Goal: Navigation & Orientation: Go to known website

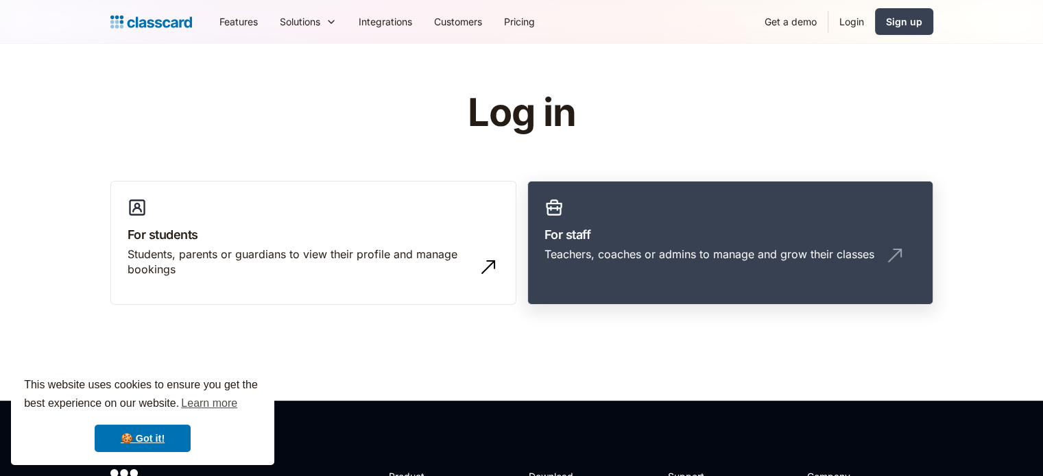
click at [623, 213] on link "For staff Teachers, coaches or admins to manage and grow their classes" at bounding box center [730, 243] width 406 height 125
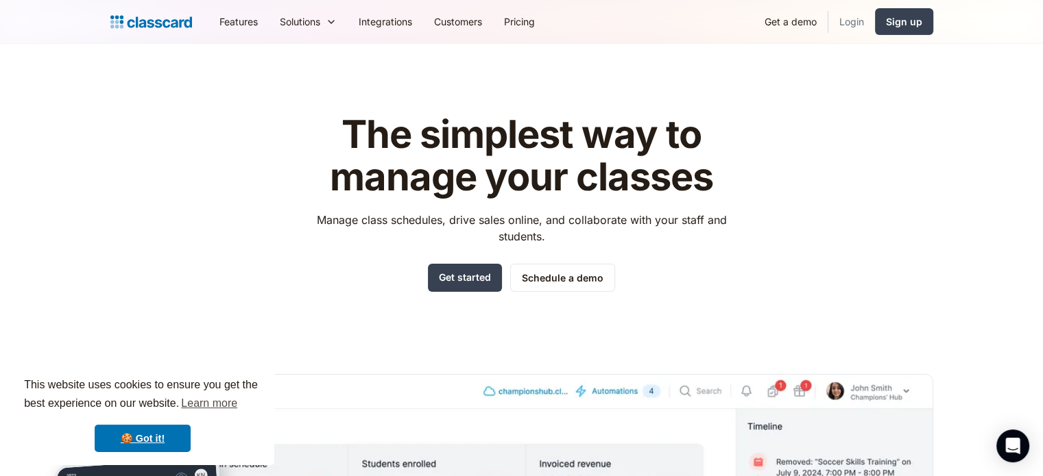
click at [844, 27] on link "Login" at bounding box center [851, 21] width 47 height 31
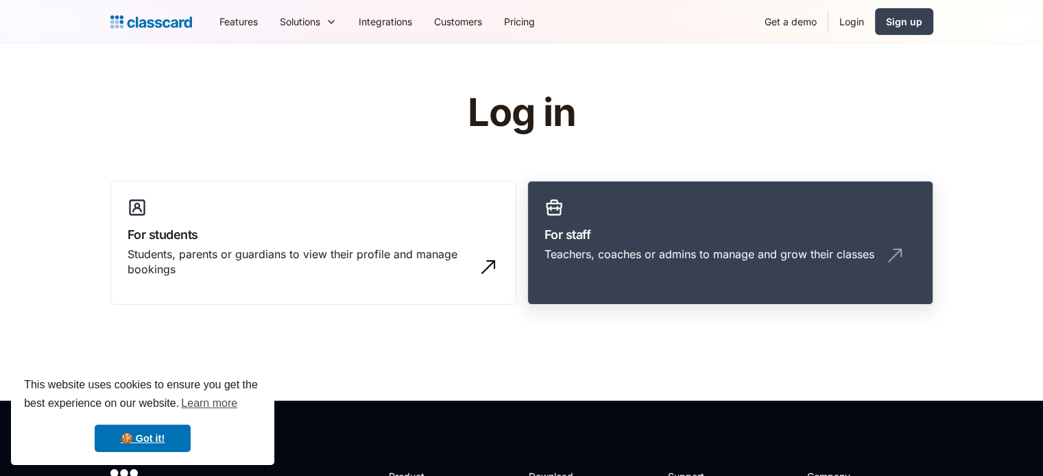
click at [650, 232] on h3 "For staff" at bounding box center [729, 235] width 371 height 19
